Goal: Task Accomplishment & Management: Manage account settings

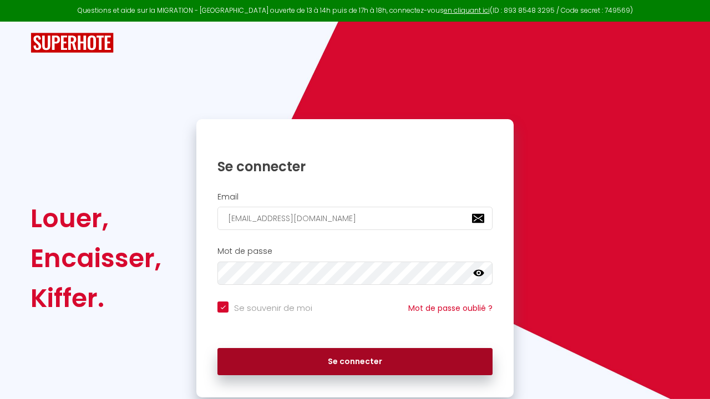
click at [331, 357] on button "Se connecter" at bounding box center [354, 362] width 275 height 28
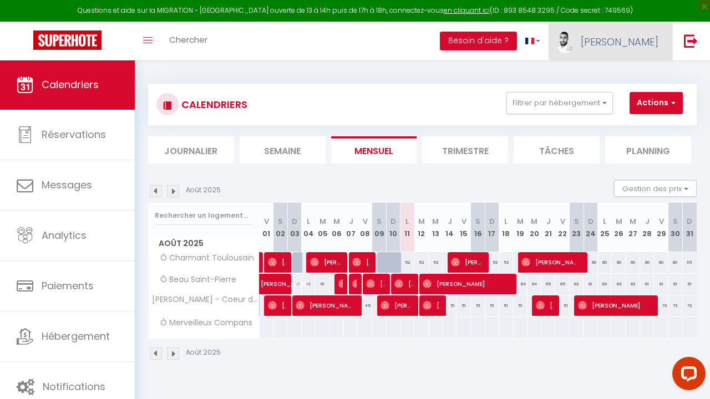
click at [642, 43] on span "[PERSON_NAME]" at bounding box center [620, 42] width 78 height 14
click at [635, 78] on link "Paramètres" at bounding box center [628, 77] width 82 height 19
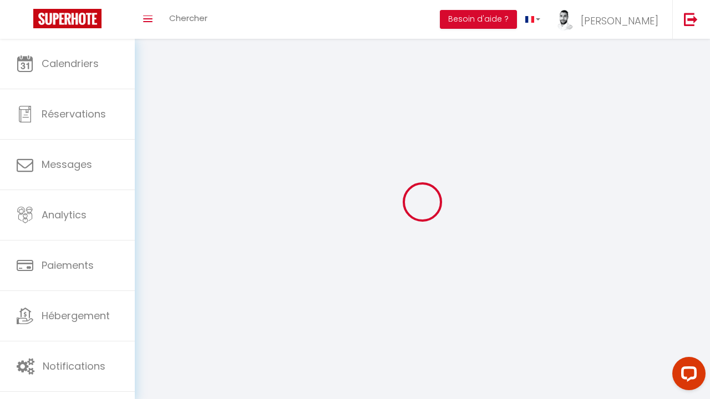
select select "fr"
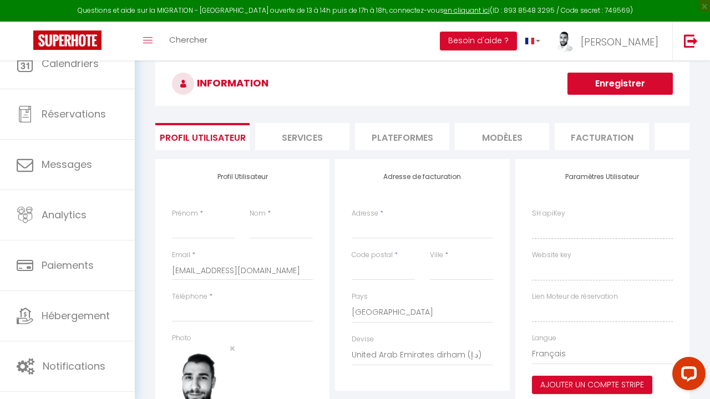
type input "[PERSON_NAME]"
type input "Bazille"
type input "0626371898"
type input "[STREET_ADDRESS]"
type input "31120"
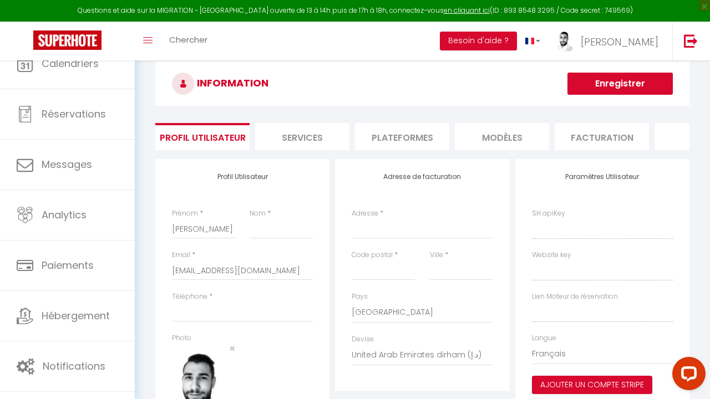
type input "Roques"
select select "1"
select select "28"
type input "wZBq2txaHRc5Q1zSJ2UJ2xyw2"
type input "CDzPama6zkjK0zAZ3eyJRBXiA"
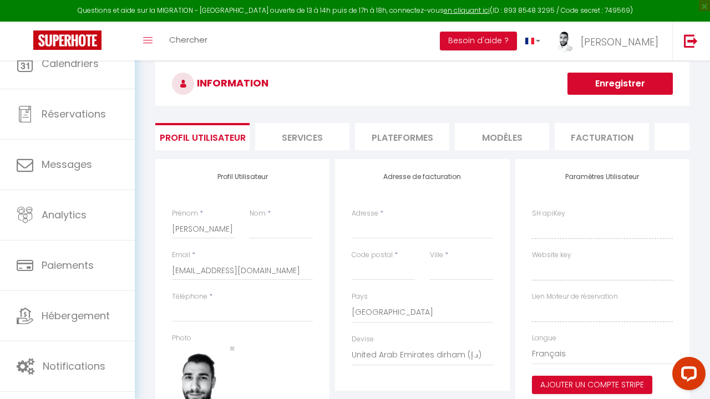
type input "[URL][DOMAIN_NAME]"
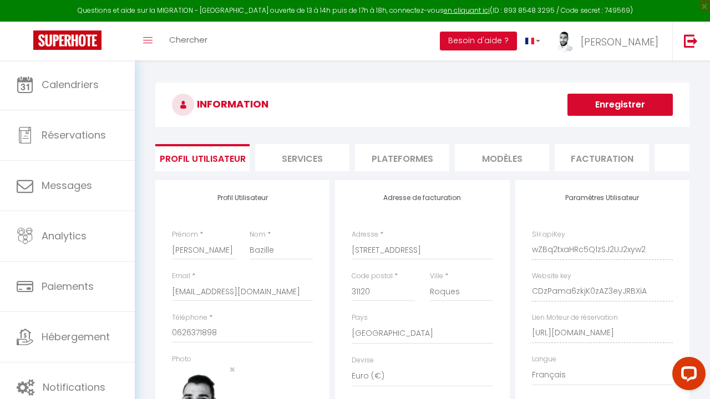
click at [389, 151] on li "Plateformes" at bounding box center [402, 157] width 94 height 27
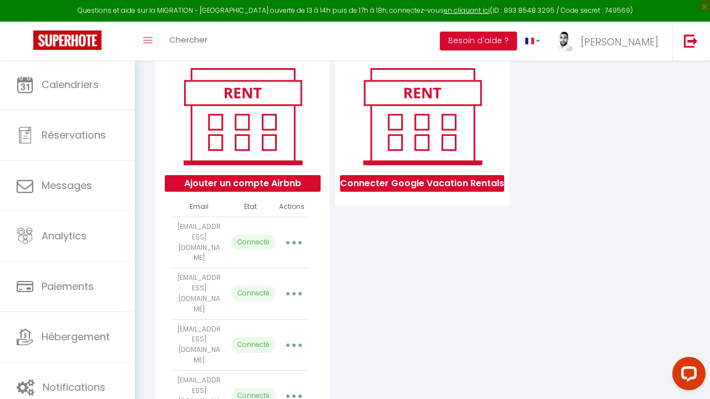
scroll to position [130, 0]
click at [299, 336] on button "button" at bounding box center [293, 346] width 29 height 21
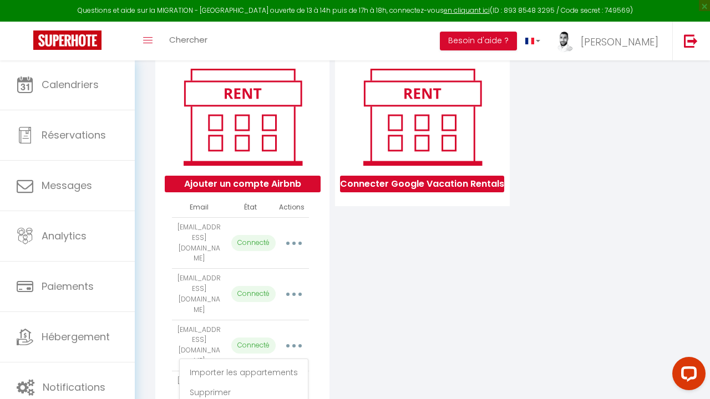
click at [398, 274] on div "Connecter Google Vacation Rentals" at bounding box center [422, 247] width 180 height 394
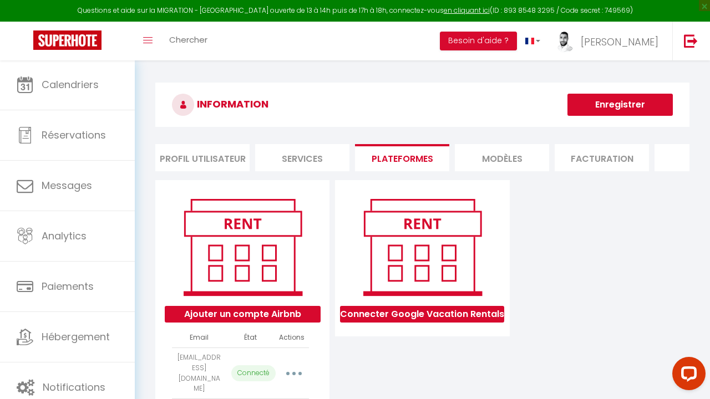
scroll to position [0, 0]
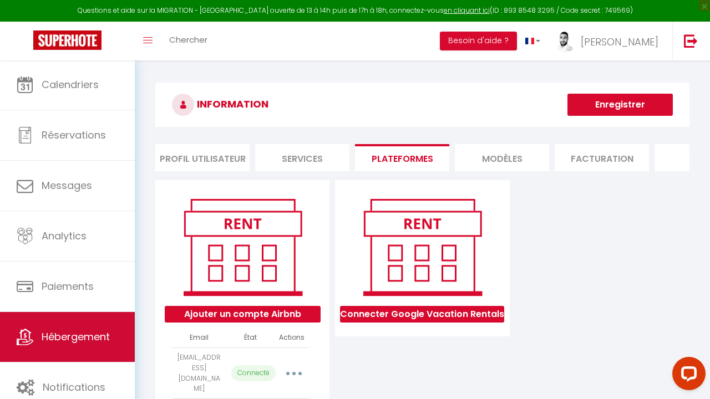
click at [97, 327] on link "Hébergement" at bounding box center [67, 337] width 135 height 50
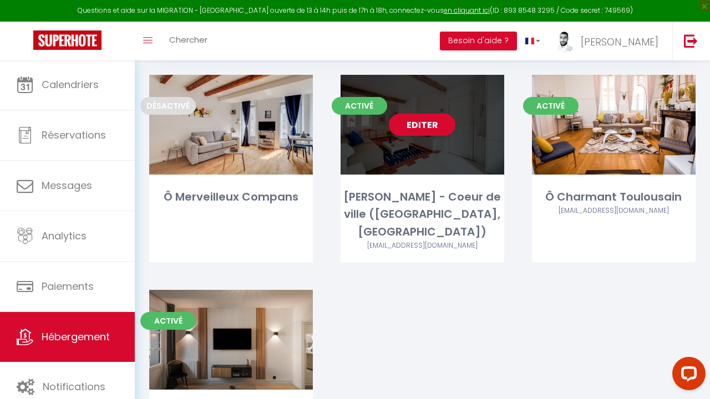
scroll to position [121, 0]
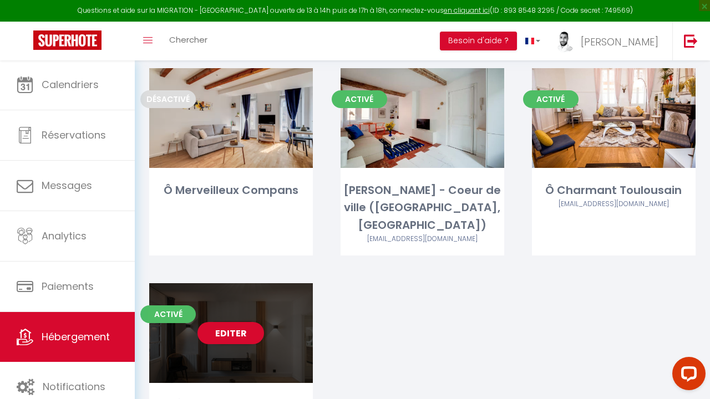
click at [247, 322] on link "Editer" at bounding box center [230, 333] width 67 height 22
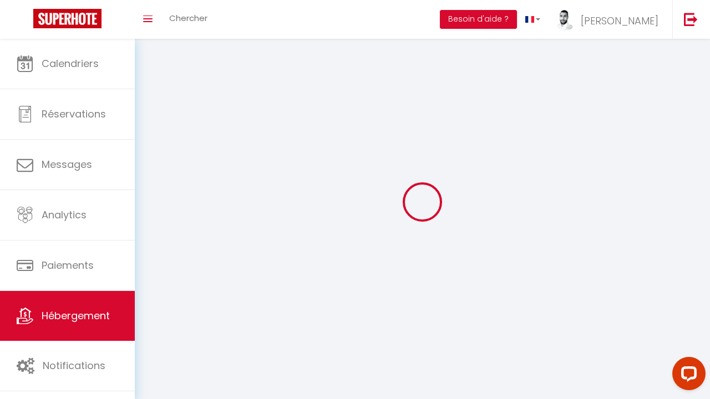
select select "1"
select select
select select "28"
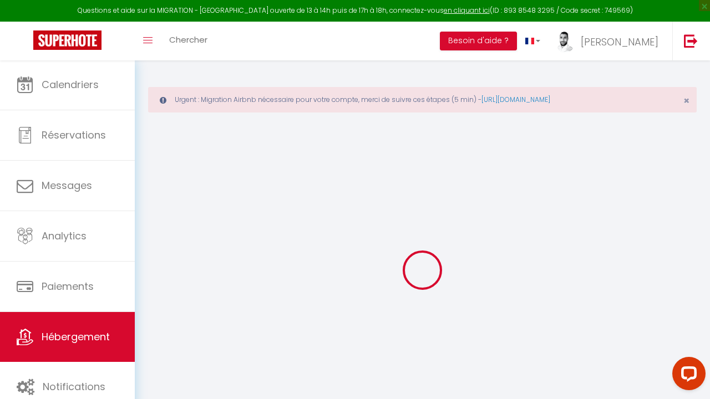
select select
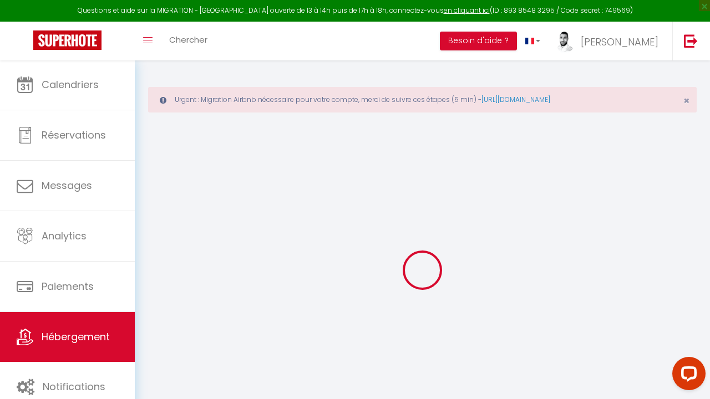
select select
checkbox input "false"
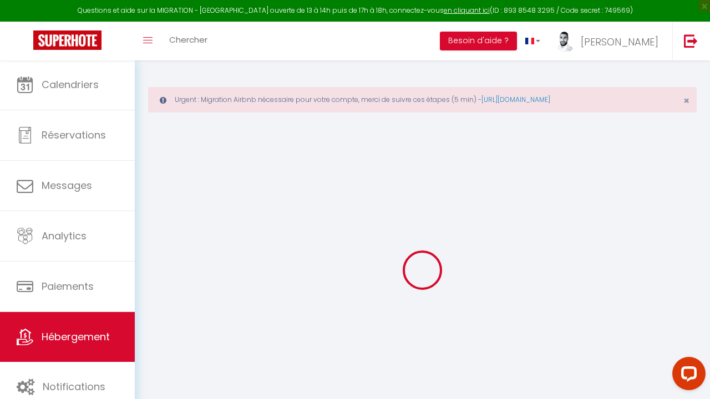
select select
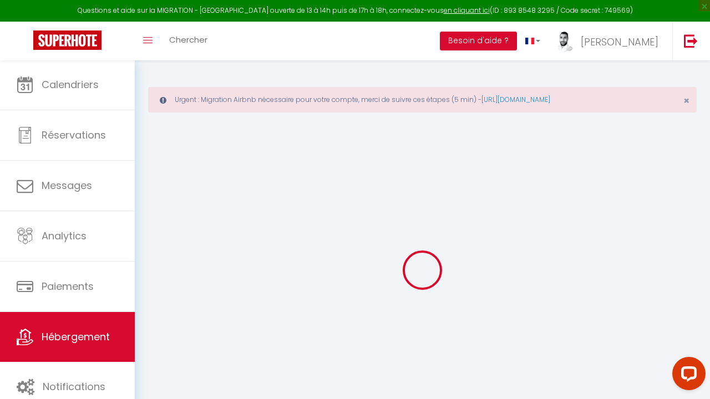
select select
checkbox input "false"
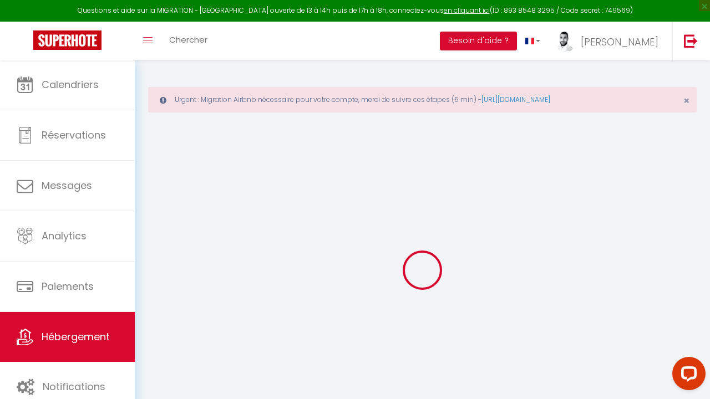
checkbox input "false"
select select
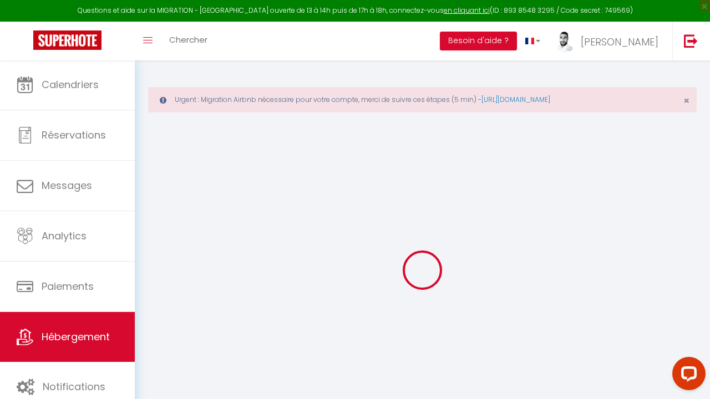
select select
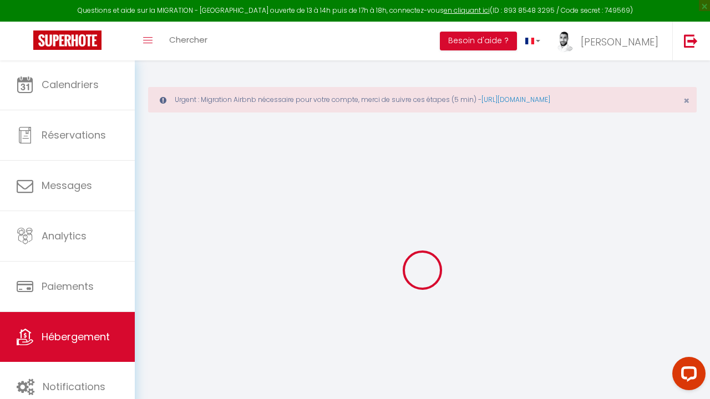
checkbox input "false"
select select
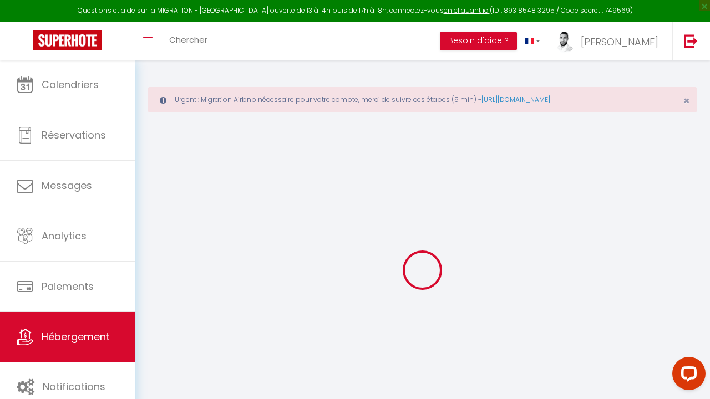
select select
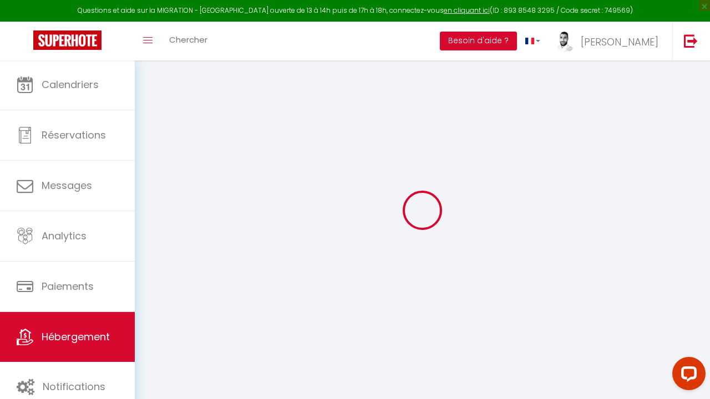
scroll to position [60, 0]
select select
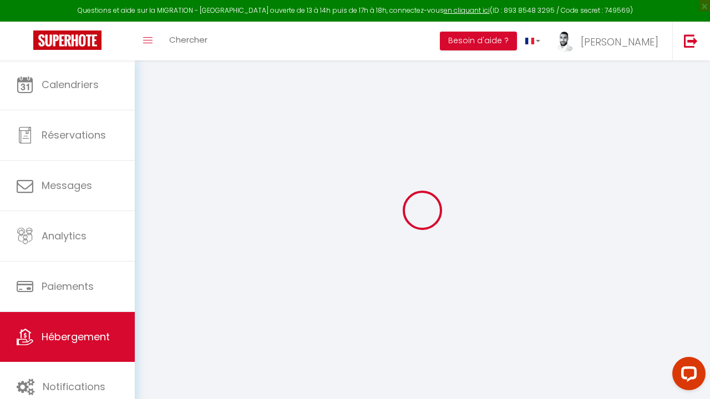
select select
checkbox input "false"
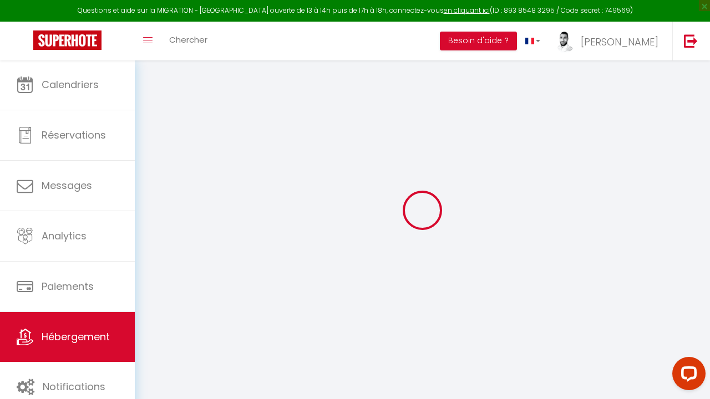
checkbox input "false"
select select
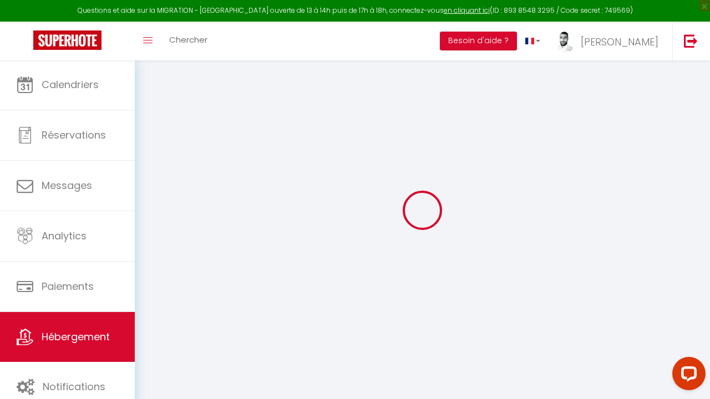
select select
checkbox input "false"
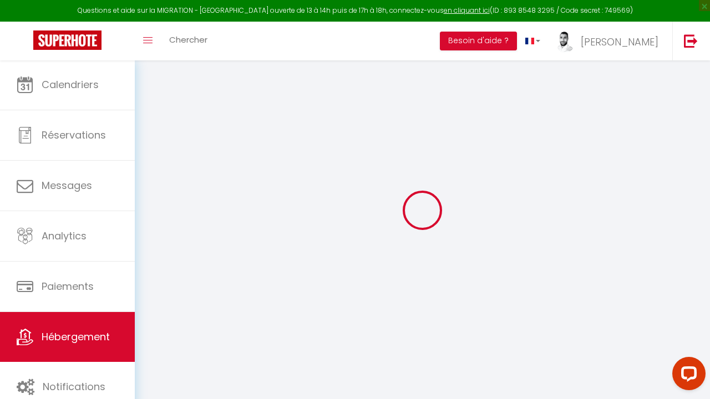
checkbox input "false"
select select
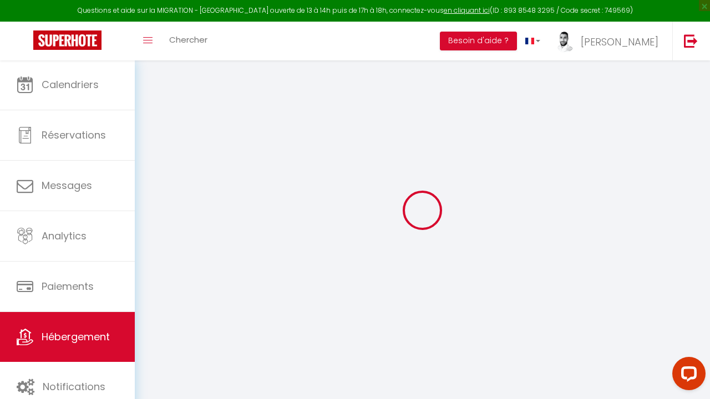
type input "Ô Beau Saint-Pierre"
type input "Mustapha"
type input "Khattab"
type input "[STREET_ADDRESS]"
type input "31830"
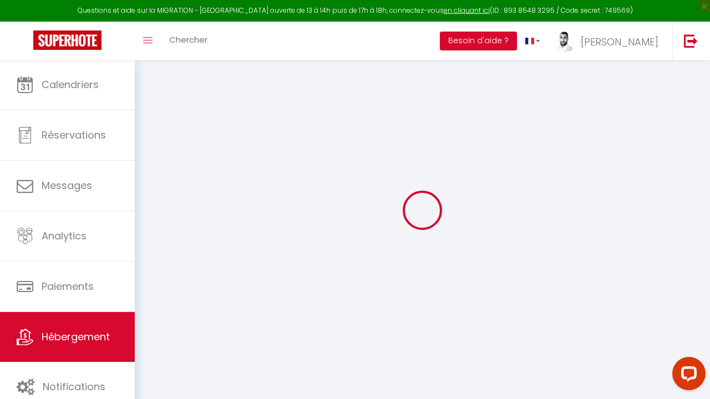
type input "Plaisance-du-Touch"
select select "2"
select select "0"
type input "45"
type input "30"
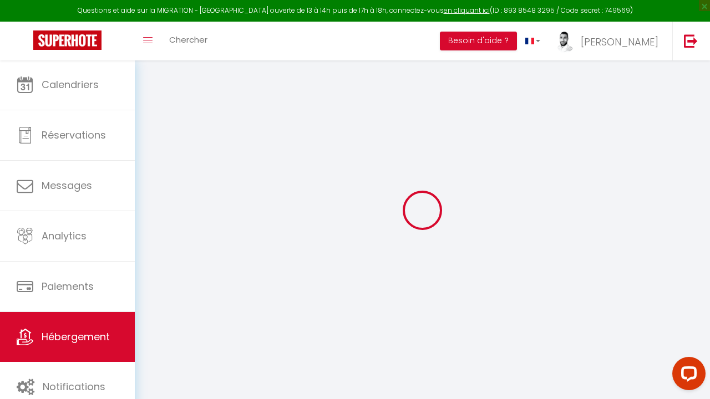
type input "7.20"
type input "6.62"
type input "300"
select select
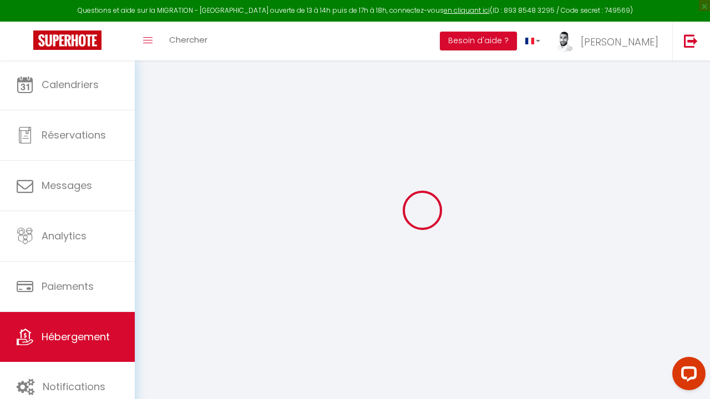
select select
type input "[STREET_ADDRESS]"
type input "31000"
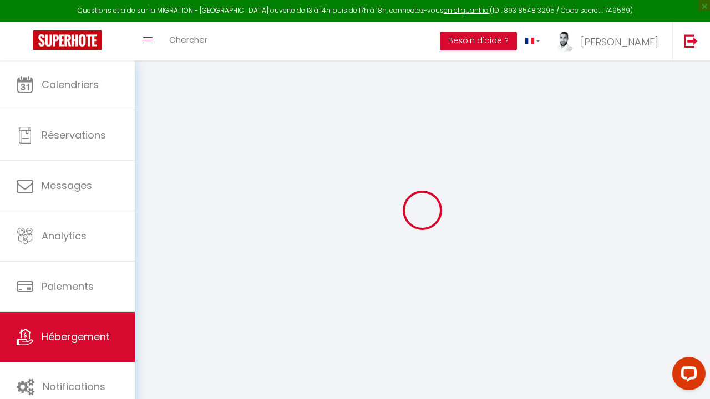
type input "[GEOGRAPHIC_DATA]"
type input "[EMAIL_ADDRESS][DOMAIN_NAME]"
select select "11916"
checkbox input "false"
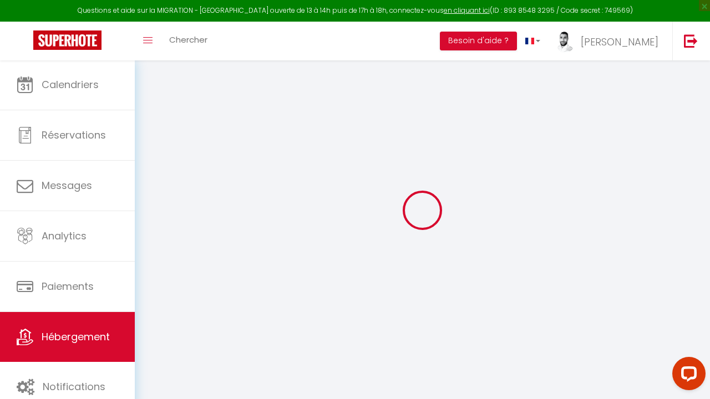
checkbox input "false"
radio input "true"
select select "34186"
type input "30"
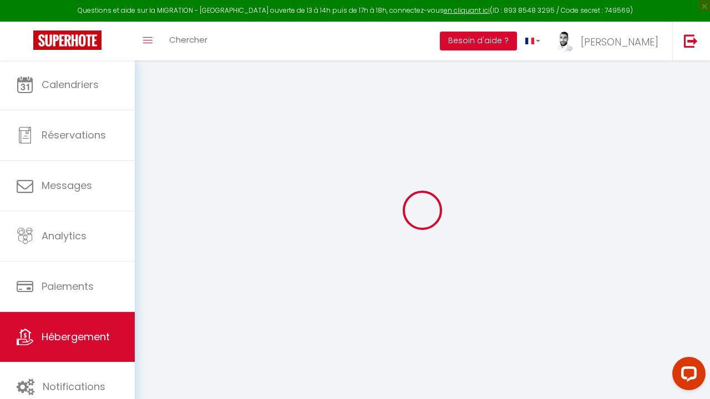
type input "0"
select select
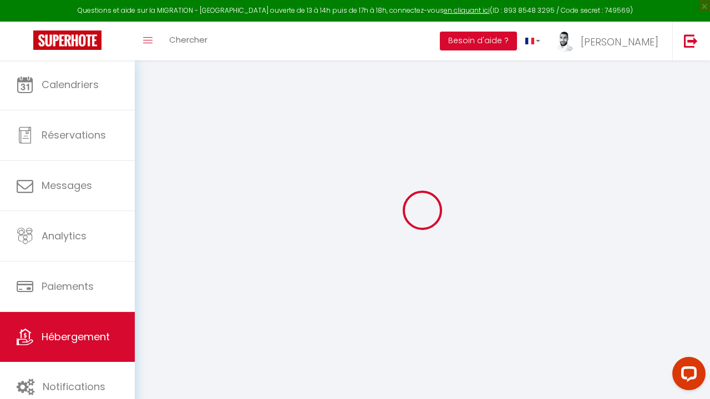
select select
checkbox input "false"
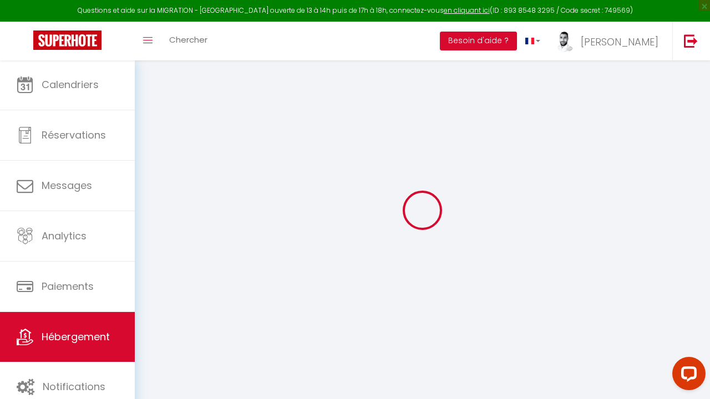
checkbox input "false"
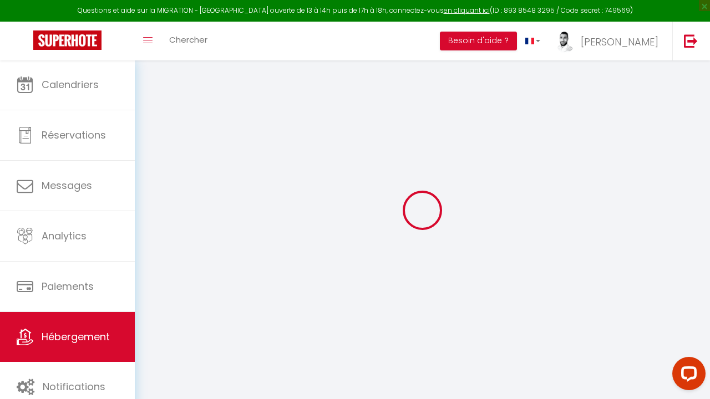
checkbox input "false"
select select "17:00"
select select
select select "10:00"
select select "30"
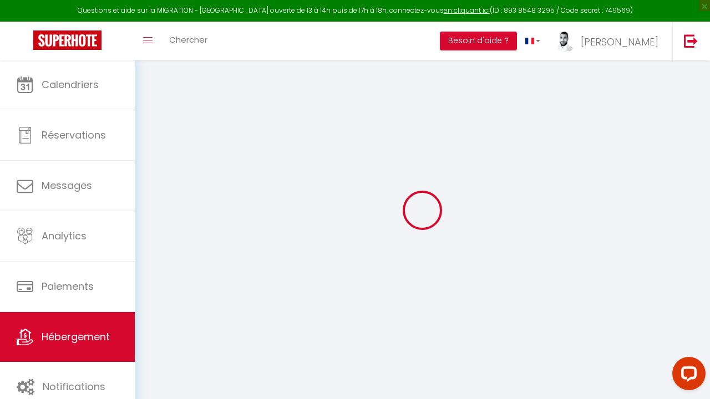
select select "120"
select select
checkbox input "false"
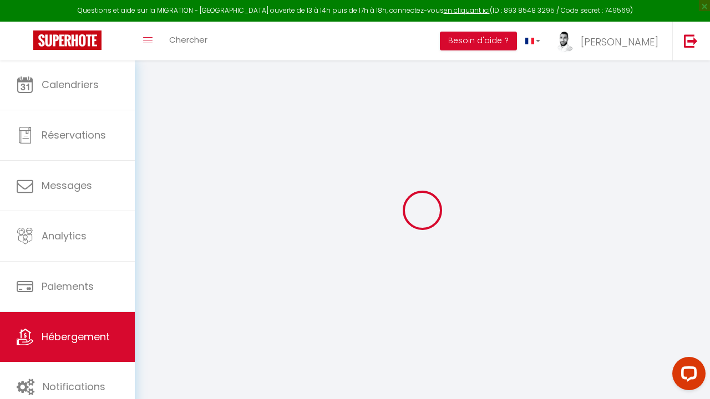
checkbox input "false"
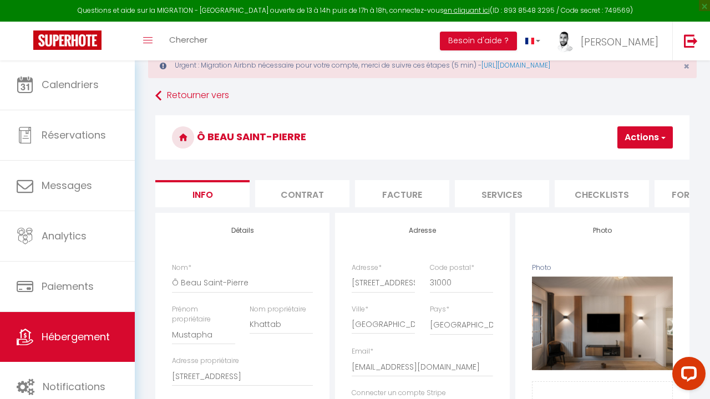
scroll to position [56, 0]
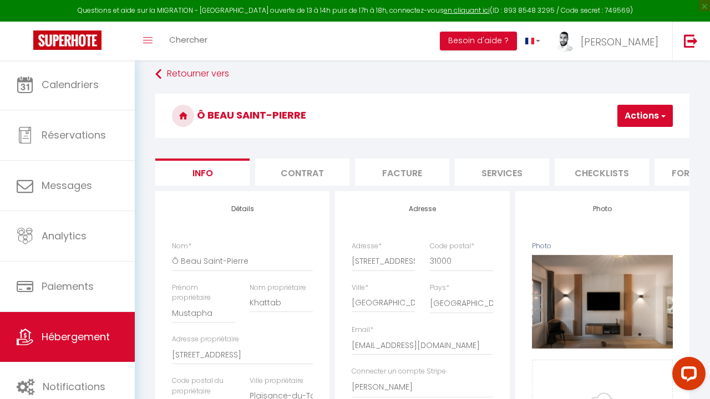
click at [521, 174] on li "Services" at bounding box center [502, 172] width 94 height 27
select select
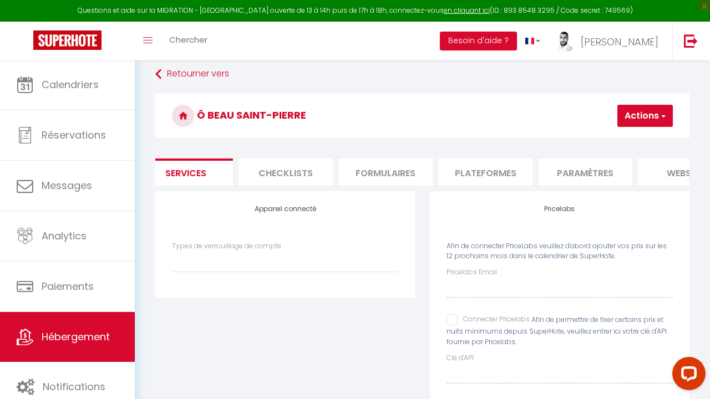
scroll to position [0, 325]
click at [447, 171] on li "Plateformes" at bounding box center [476, 172] width 94 height 27
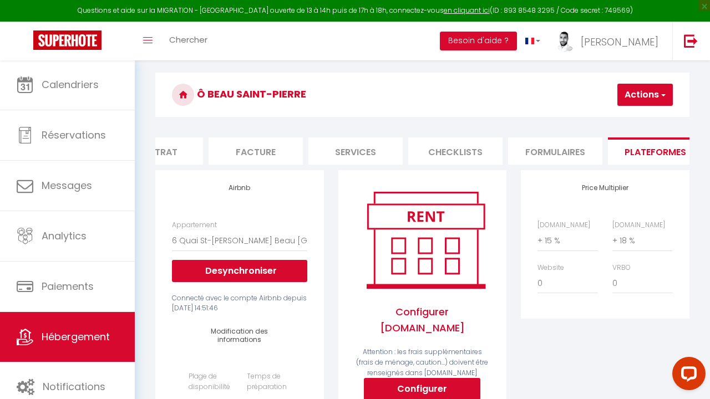
scroll to position [0, 82]
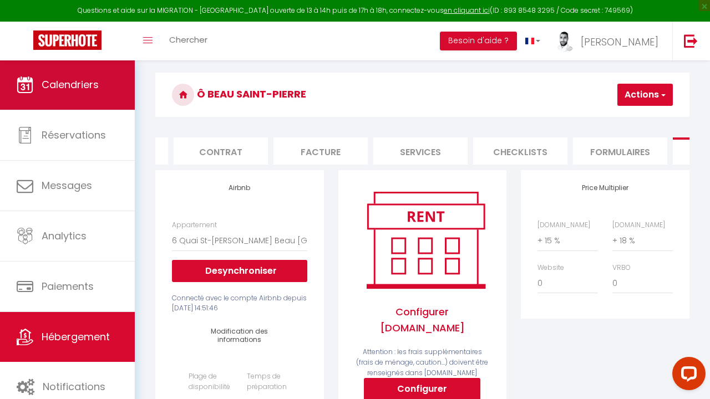
click at [70, 90] on span "Calendriers" at bounding box center [70, 85] width 57 height 14
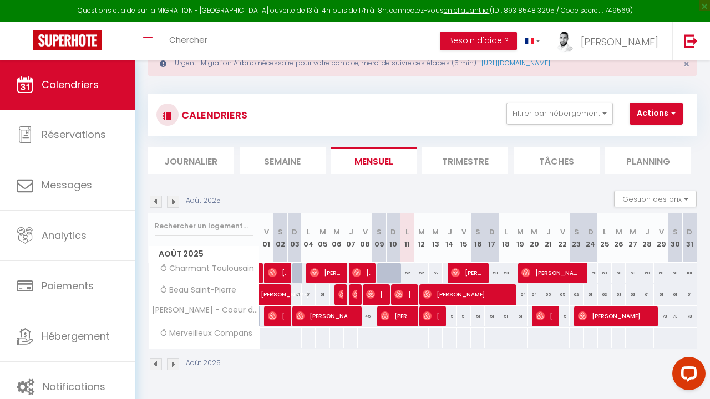
scroll to position [60, 0]
